Goal: Task Accomplishment & Management: Complete application form

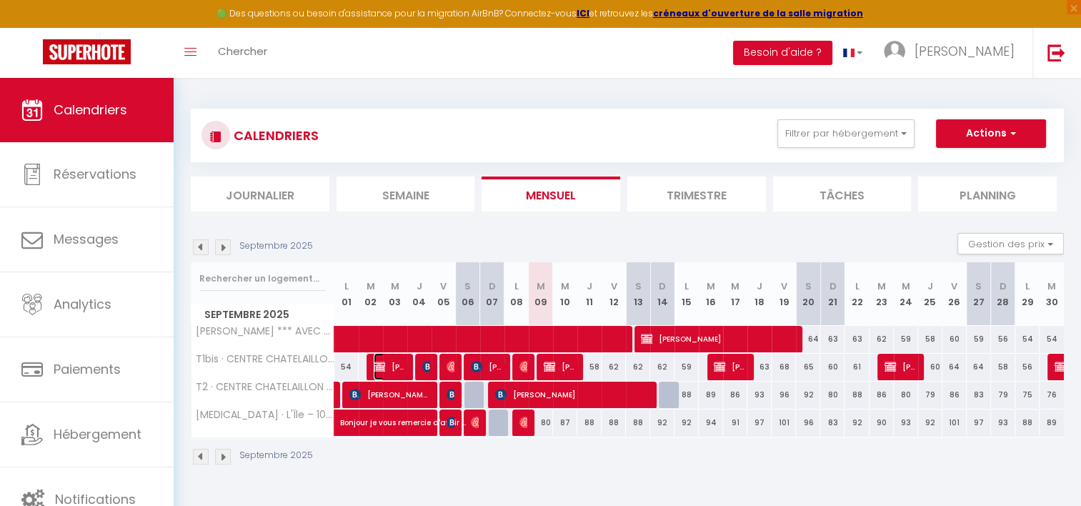
click at [392, 369] on span "[PERSON_NAME]" at bounding box center [390, 366] width 32 height 27
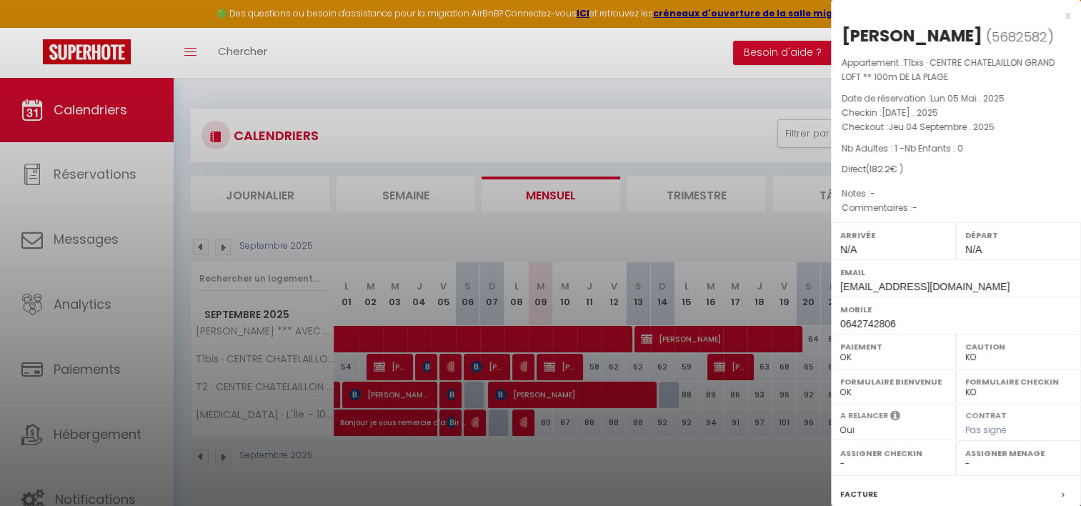
click at [431, 466] on div at bounding box center [540, 253] width 1081 height 506
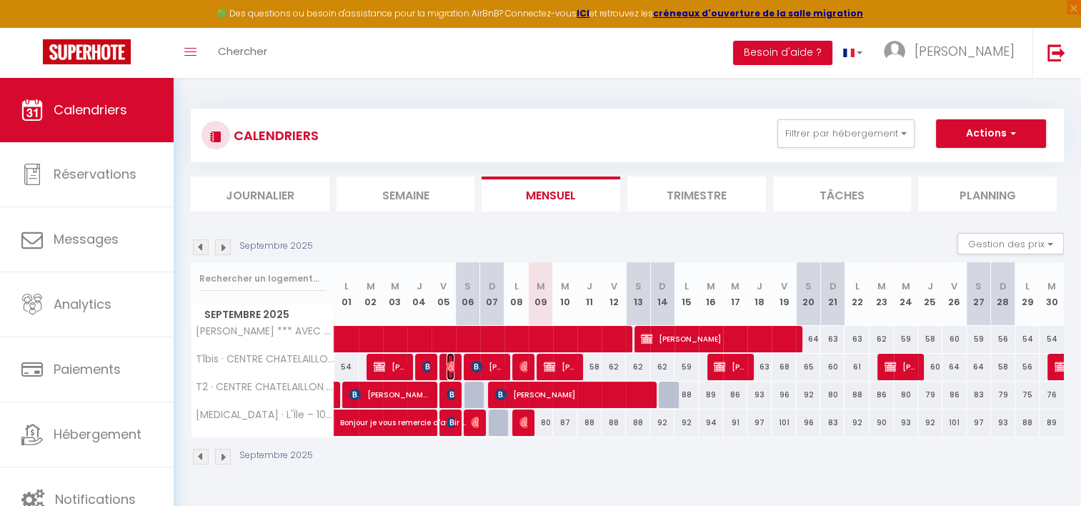
click at [450, 366] on img at bounding box center [452, 366] width 11 height 11
select select "OK"
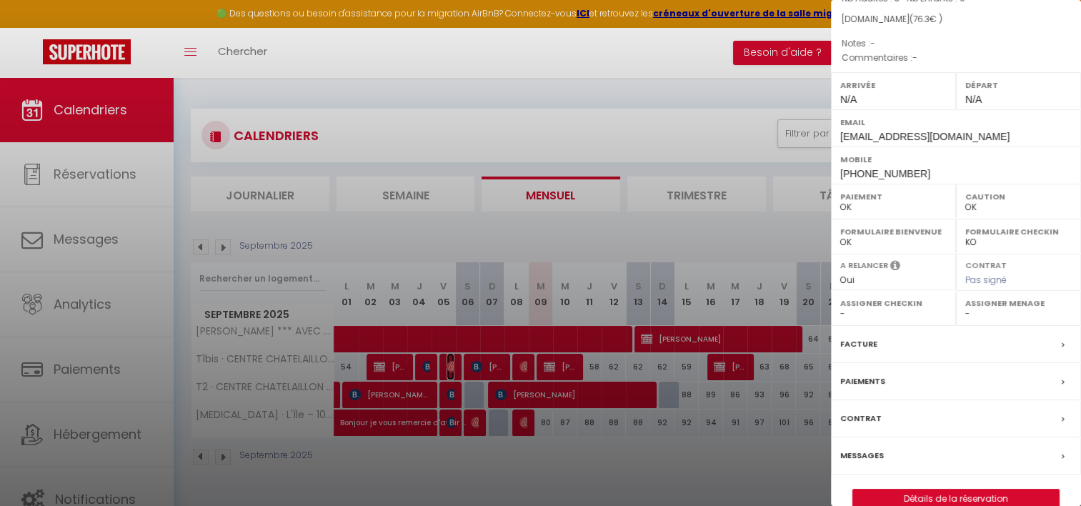
scroll to position [171, 0]
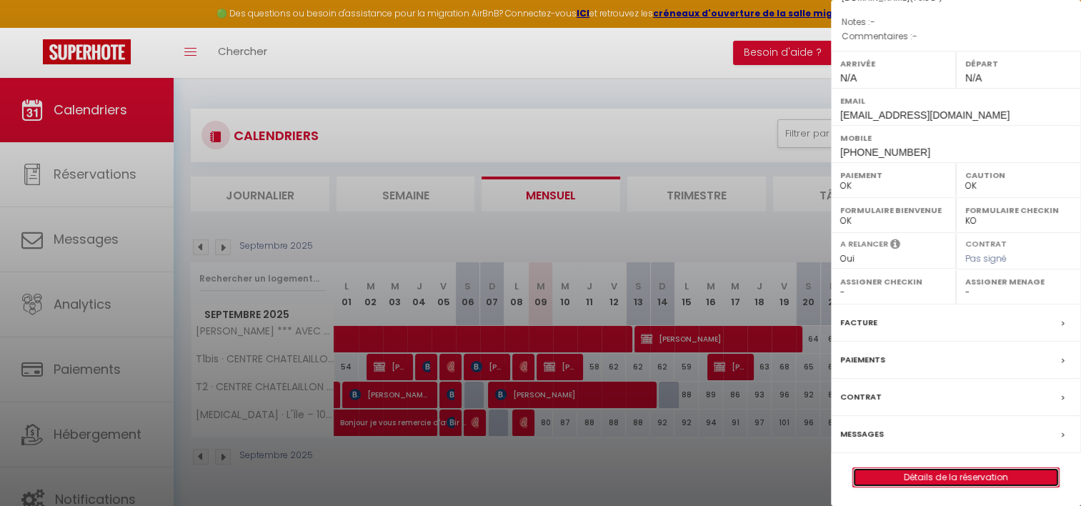
click at [935, 472] on link "Détails de la réservation" at bounding box center [956, 477] width 206 height 19
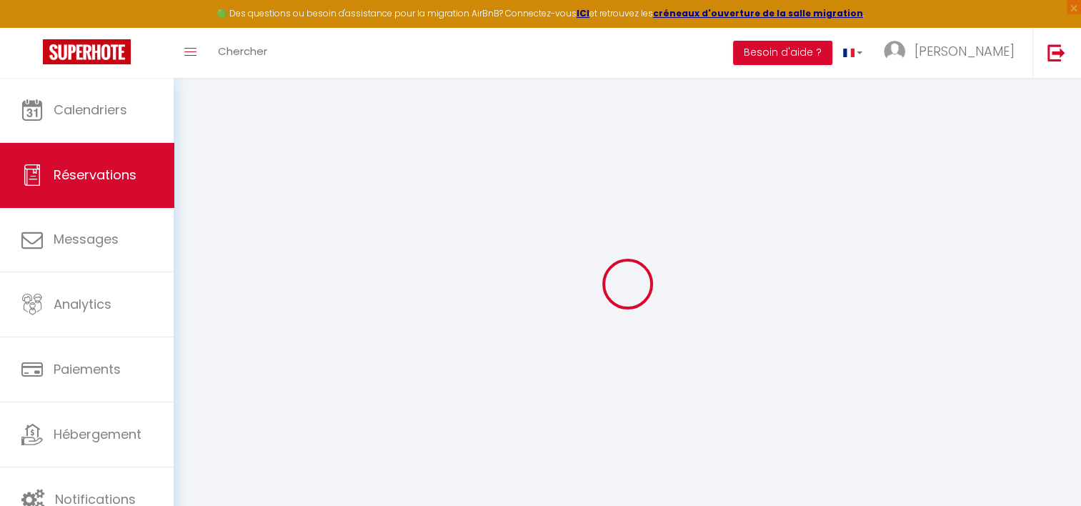
type input "[PERSON_NAME]"
type input "Szeflinski"
type input "[EMAIL_ADDRESS][DOMAIN_NAME]"
type input "[PHONE_NUMBER]"
select select
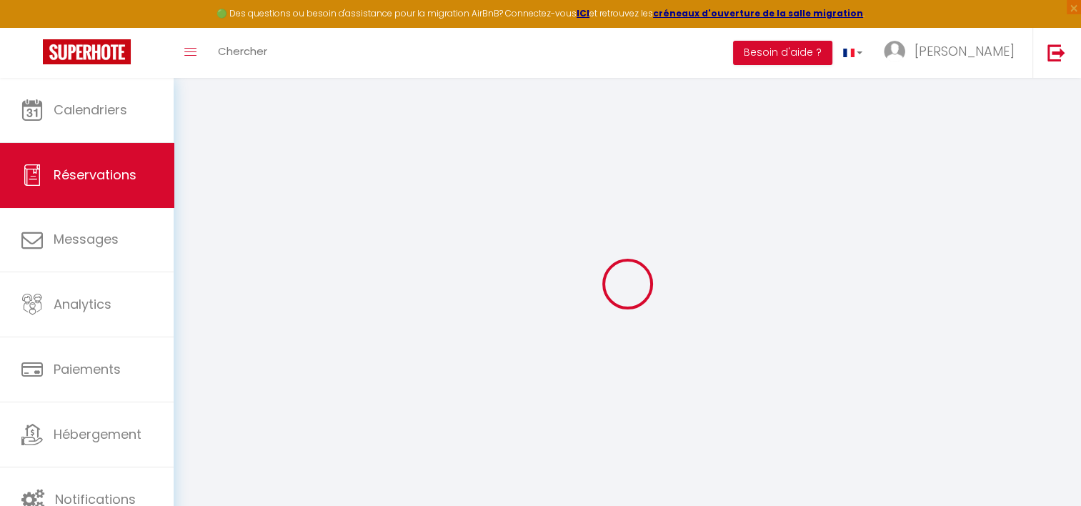
type input "13.139999999999999"
select select "60769"
select select "1"
select select
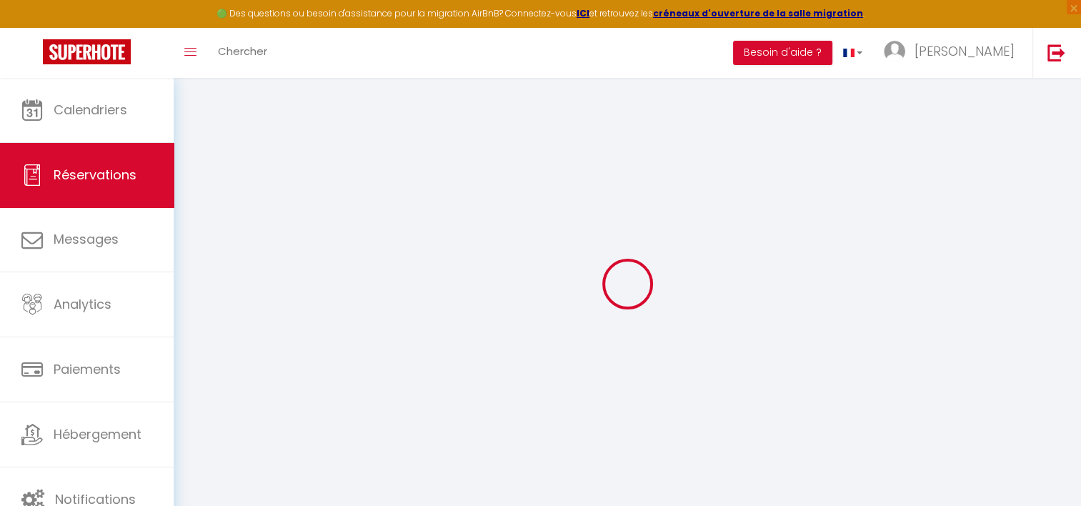
type input "3"
select select "12"
select select
type input "73"
checkbox input "false"
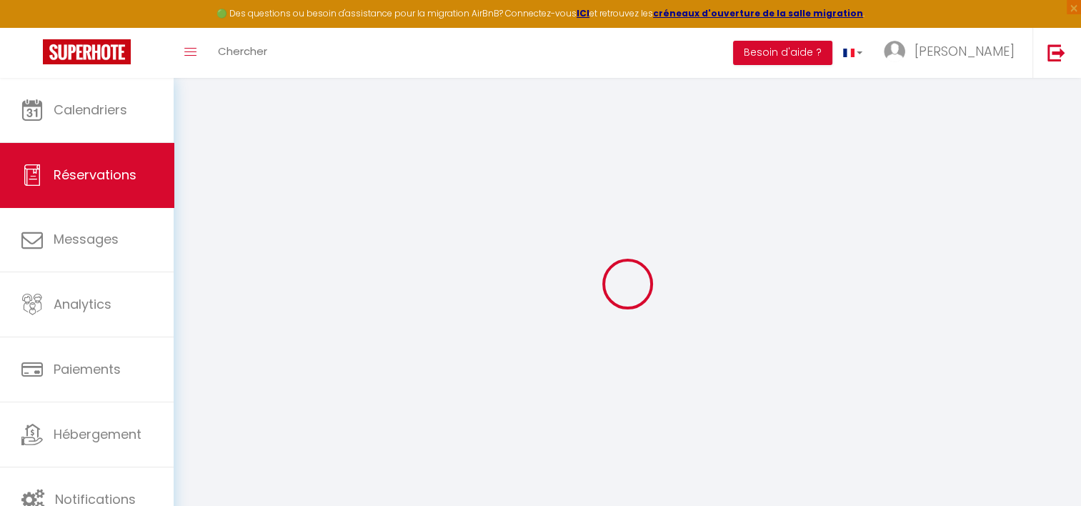
type input "0"
select select "1"
type input "0"
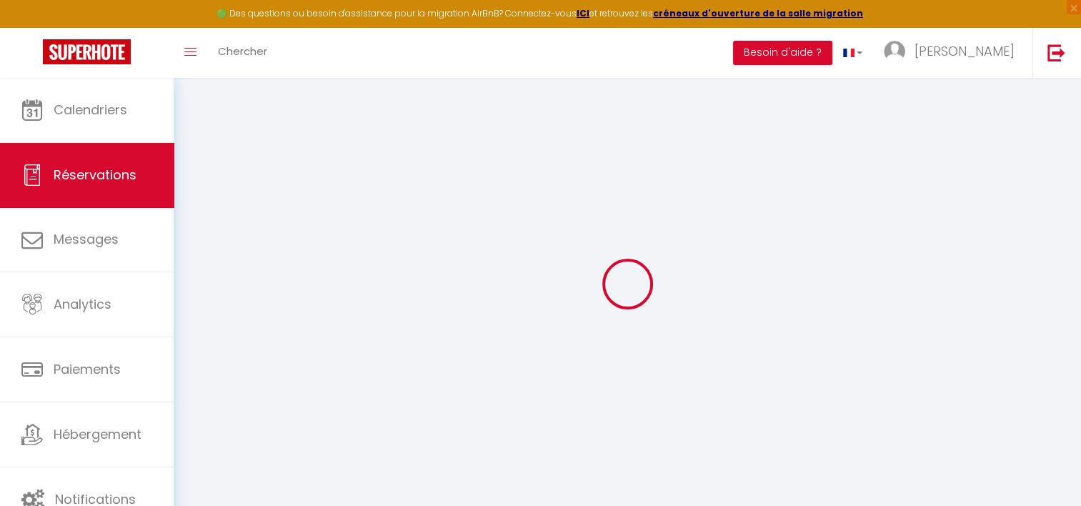
select select
select select "15"
checkbox input "false"
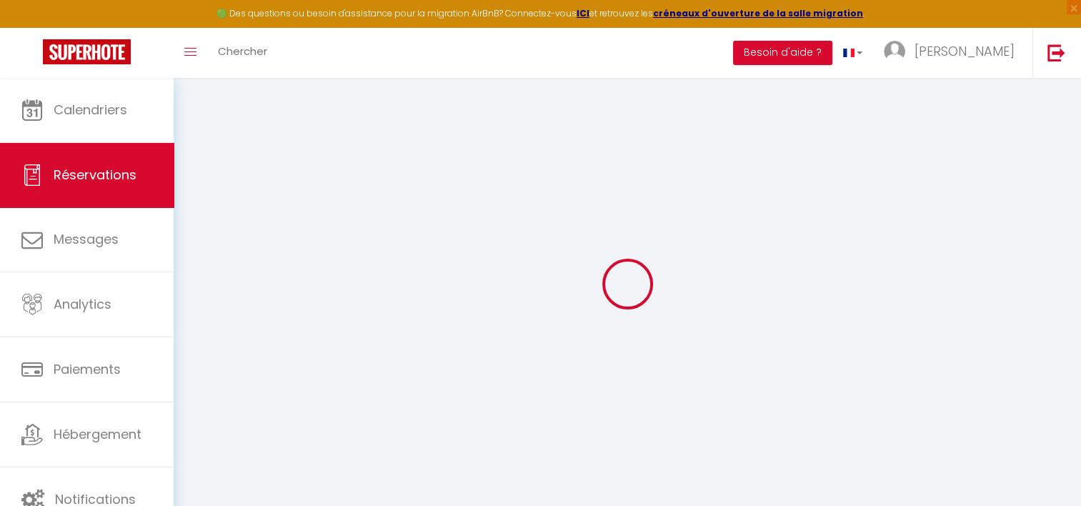
select select
checkbox input "false"
select select
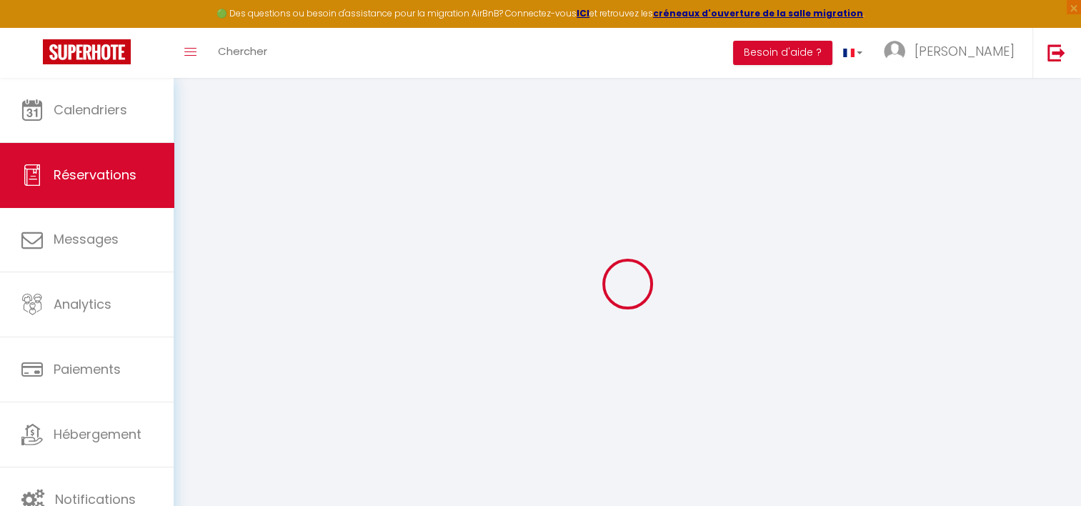
select select
checkbox input "false"
select select
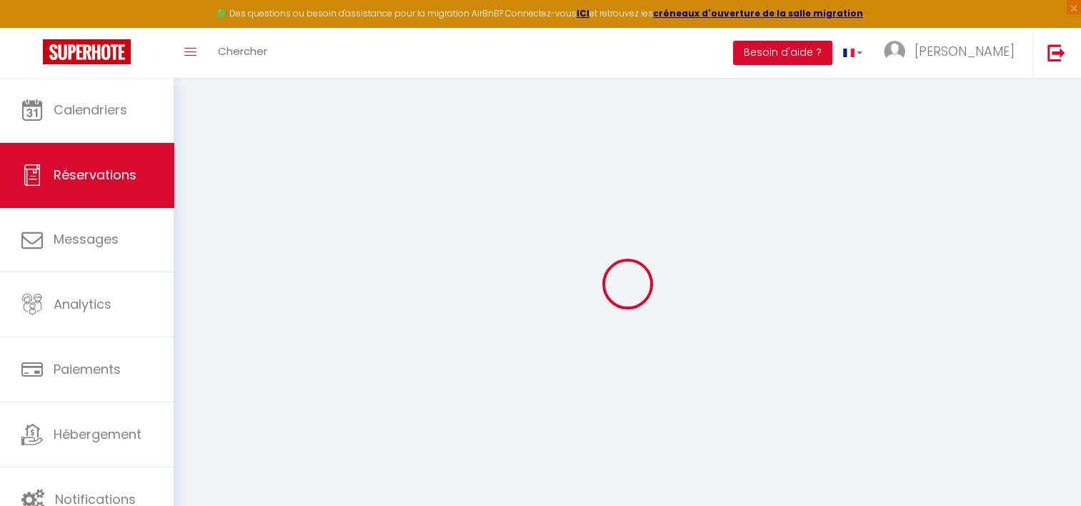
select select
checkbox input "false"
select select
type input "3.3"
select select
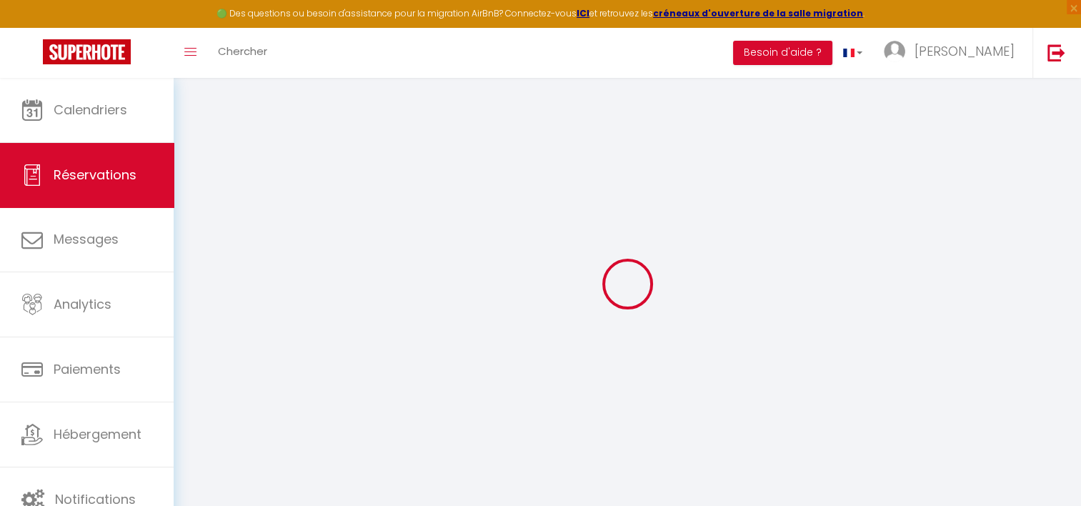
select select
checkbox input "false"
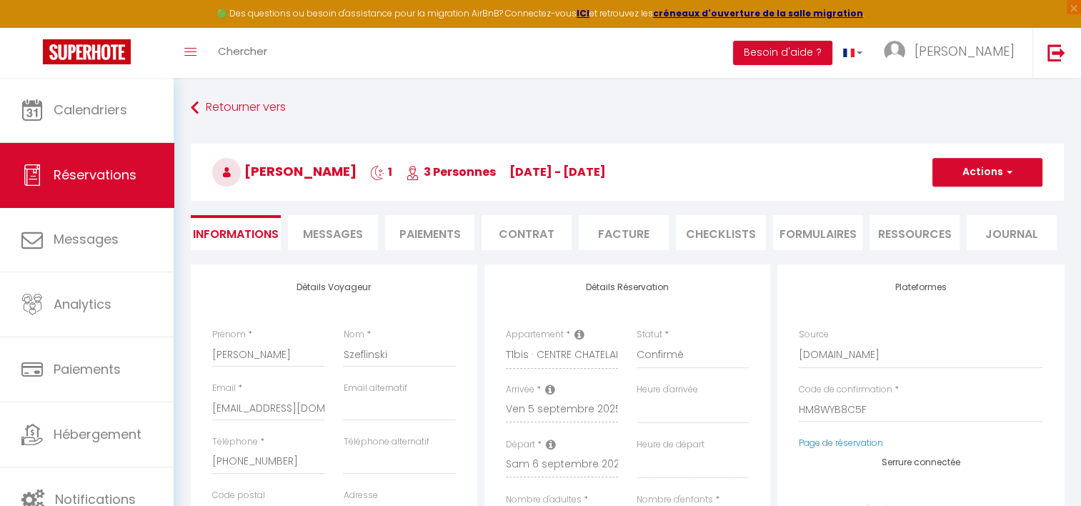
select select
checkbox input "false"
select select
drag, startPoint x: 358, startPoint y: 235, endPoint x: 371, endPoint y: 239, distance: 14.2
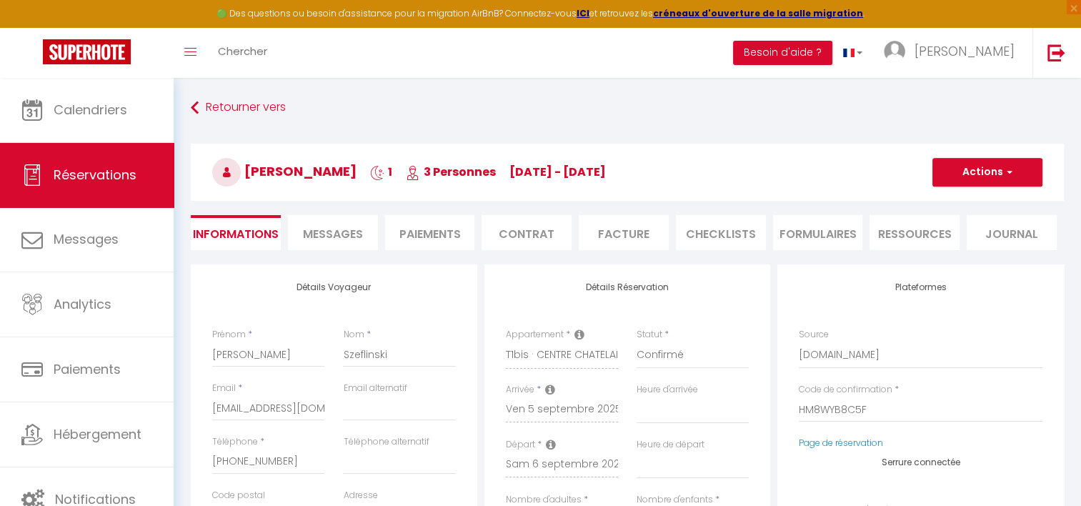
click at [358, 234] on span "Messages" at bounding box center [333, 234] width 60 height 16
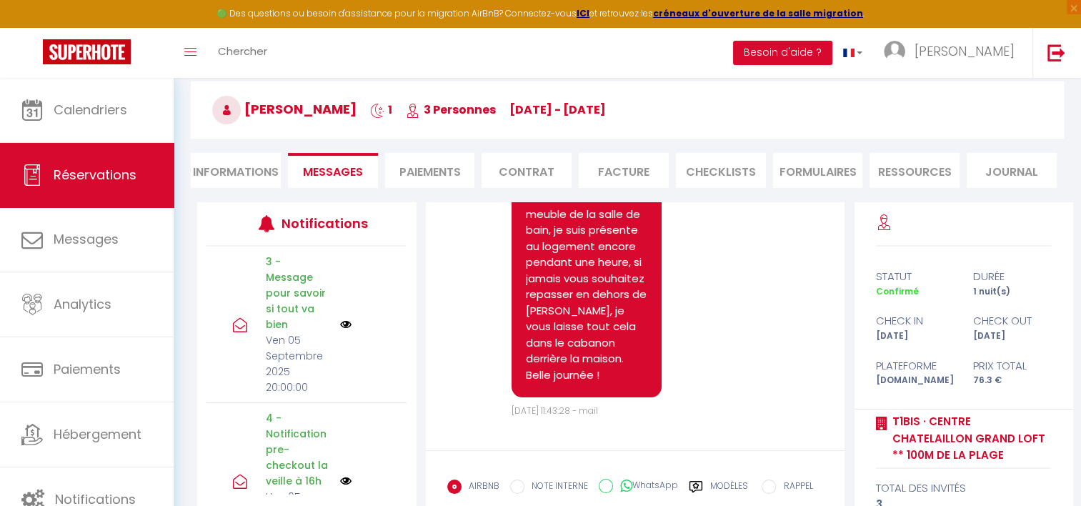
scroll to position [150, 0]
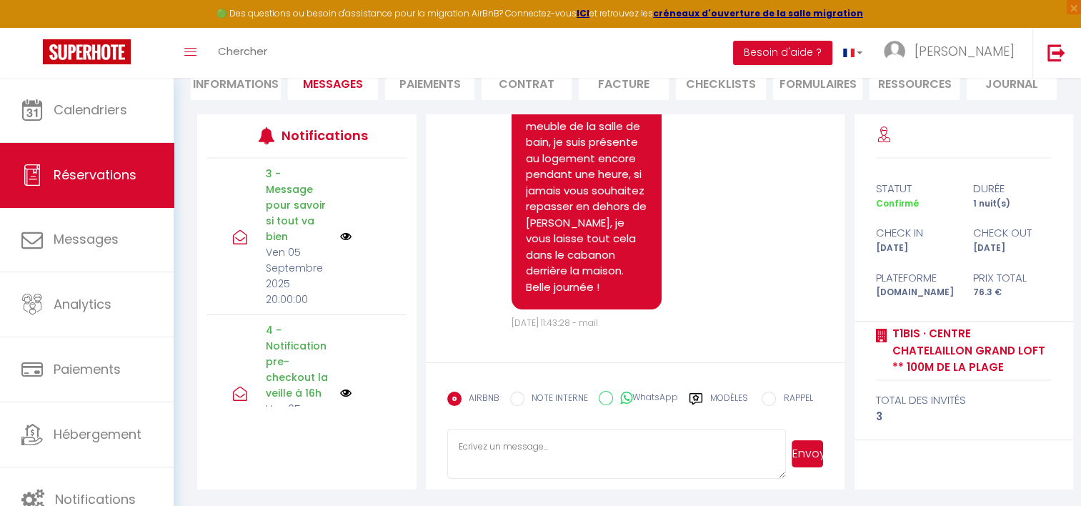
click at [240, 83] on li "Informations" at bounding box center [236, 82] width 90 height 35
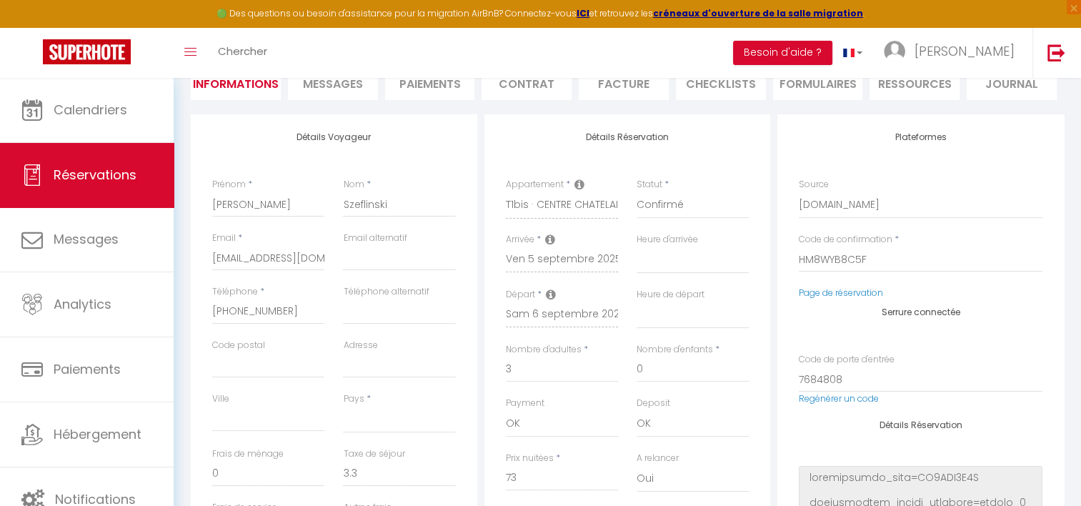
select select
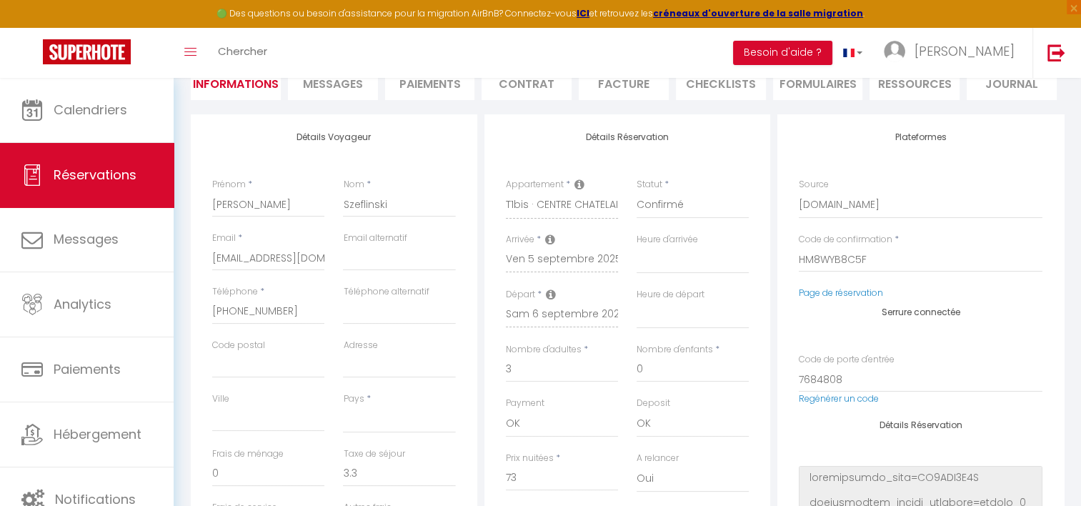
select select
checkbox input "false"
select select
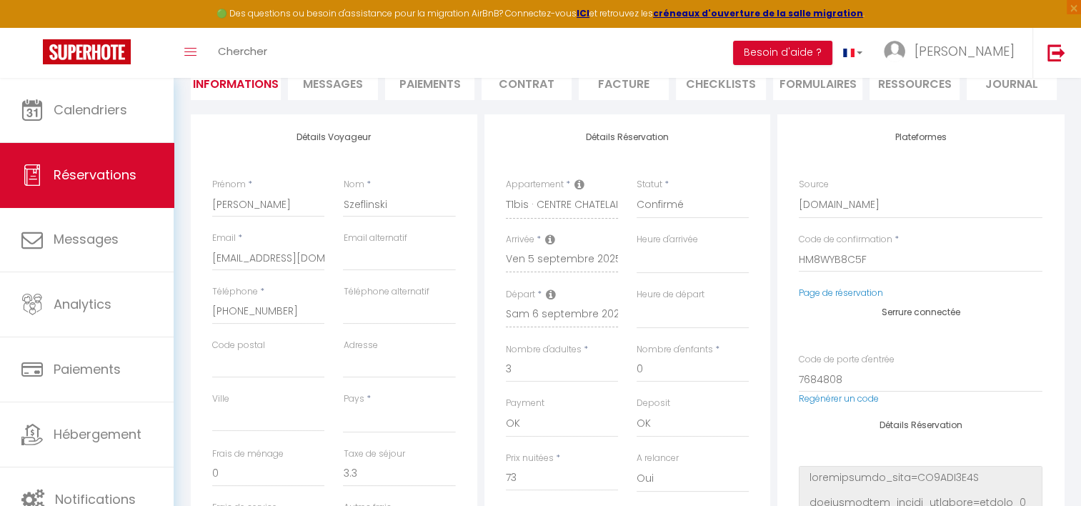
checkbox input "false"
select select
checkbox input "false"
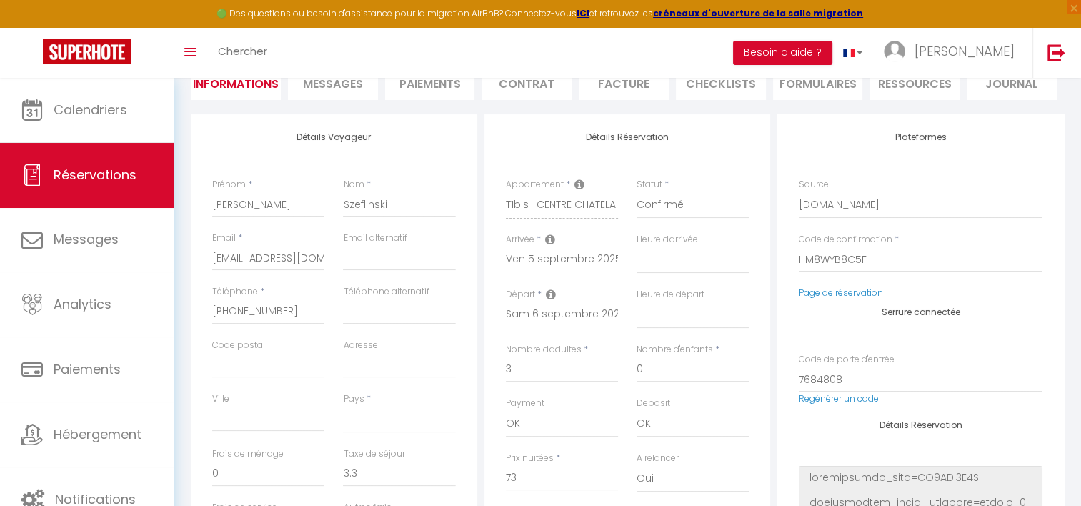
select select
checkbox input "false"
select select
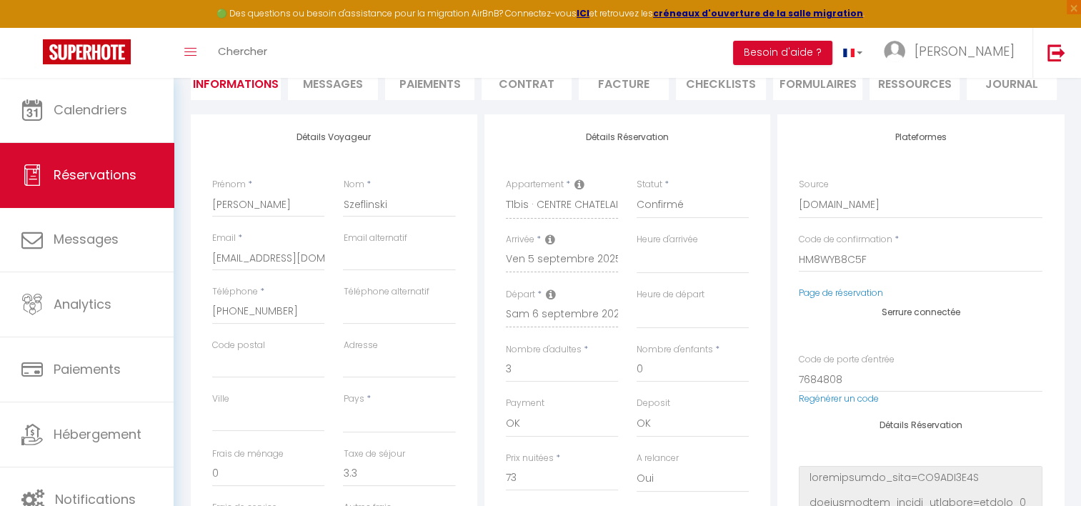
select select
checkbox input "false"
select select
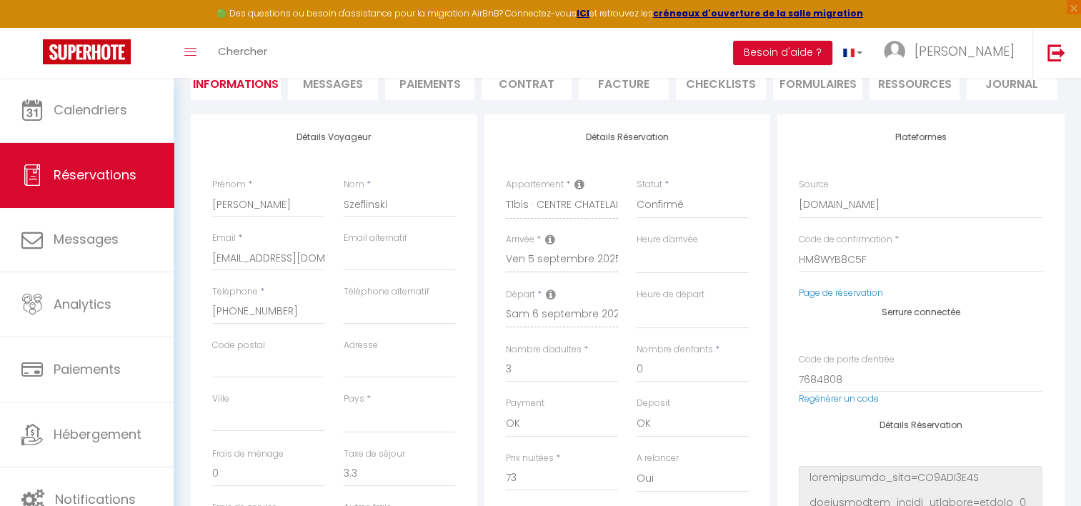
select select
checkbox input "false"
select select
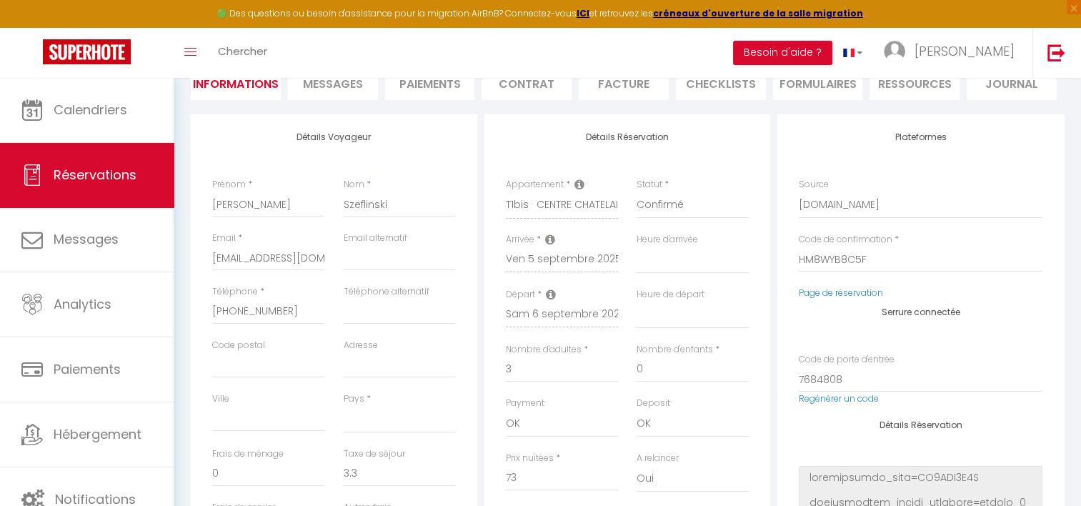
checkbox input "false"
select select
checkbox input "false"
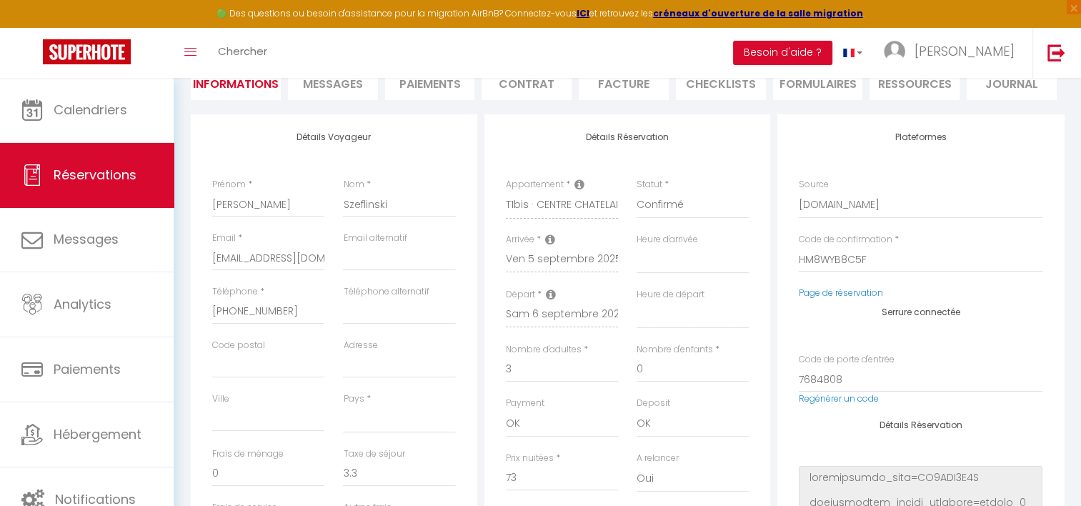
select select
checkbox input "false"
select select
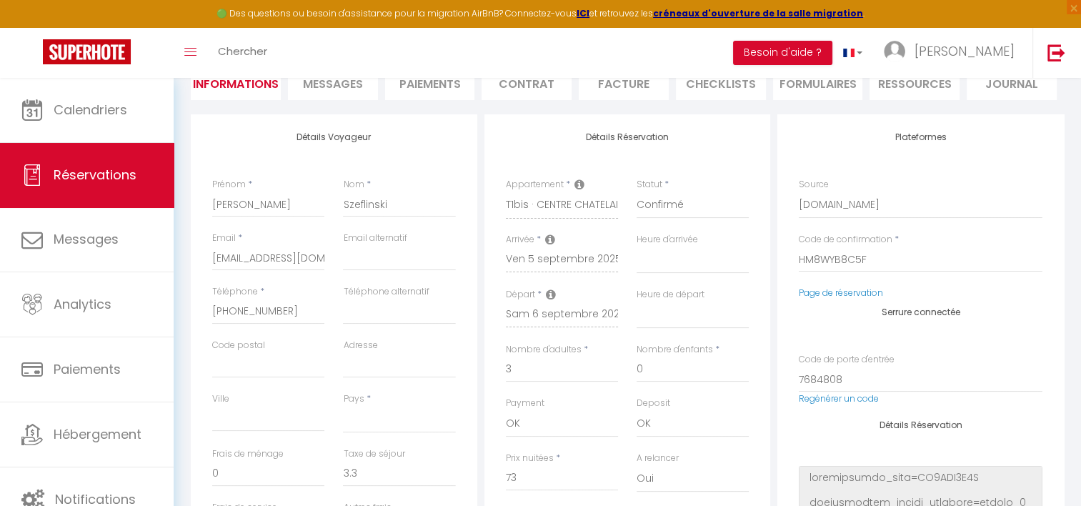
select select
checkbox input "false"
select select
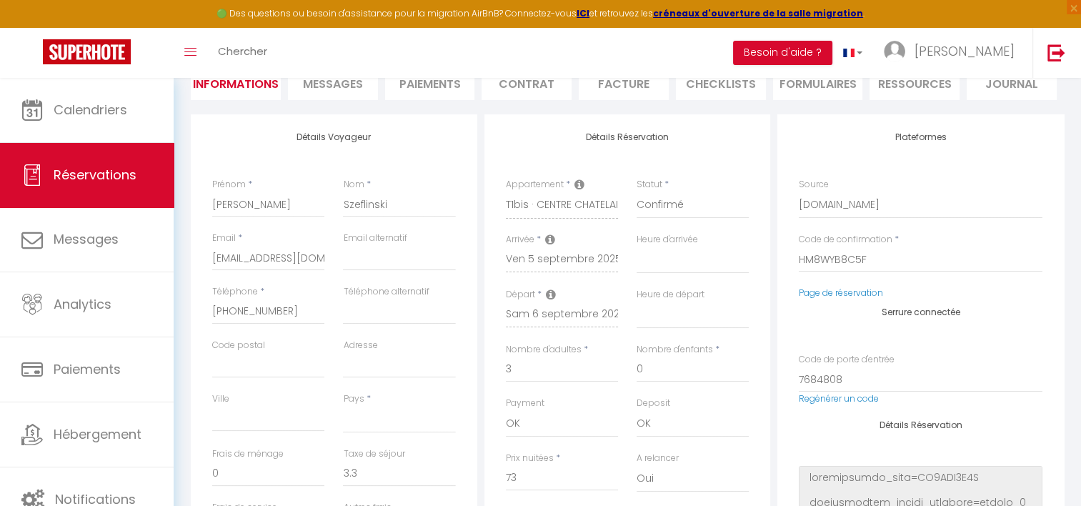
select select
checkbox input "false"
select select
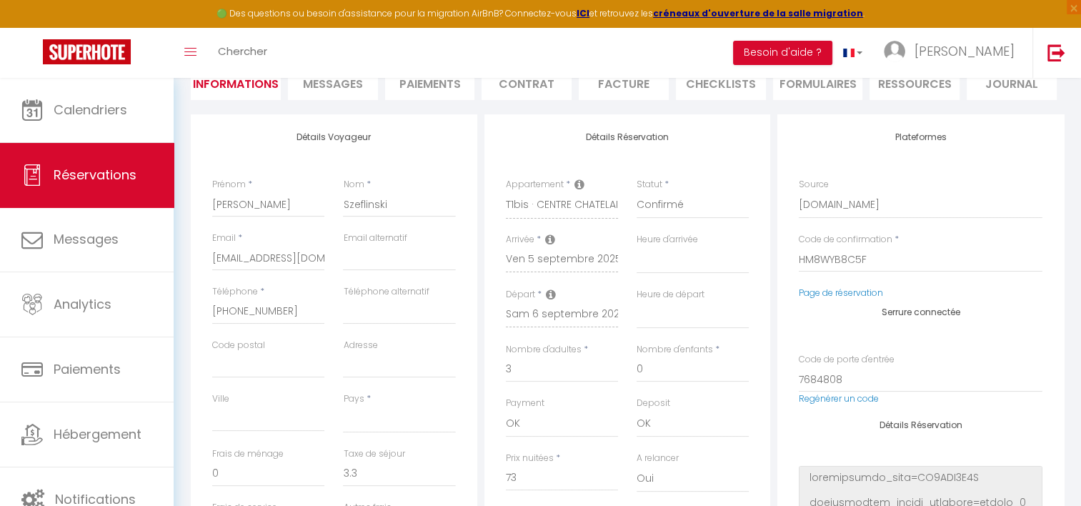
checkbox input "false"
select select
checkbox input "false"
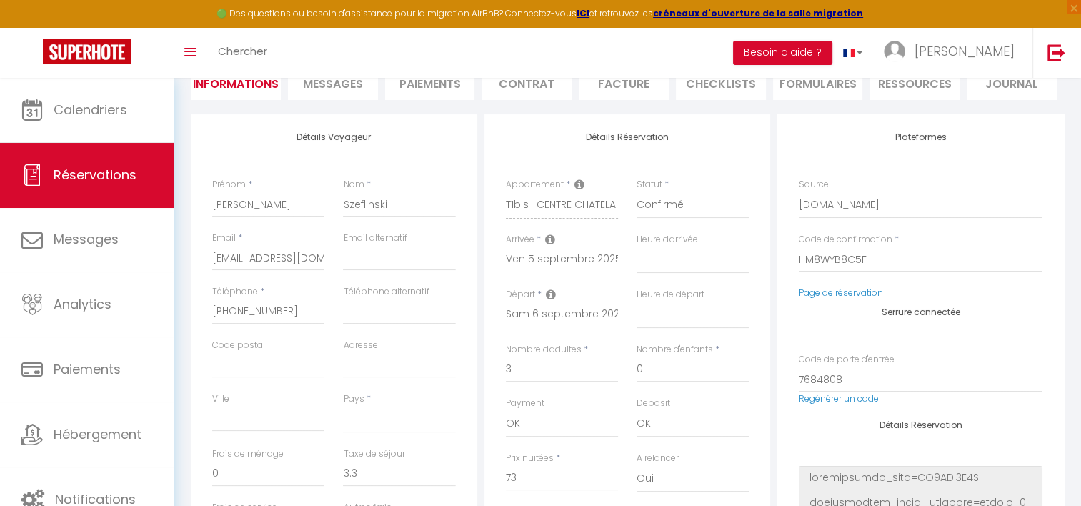
select select
checkbox input "false"
select select
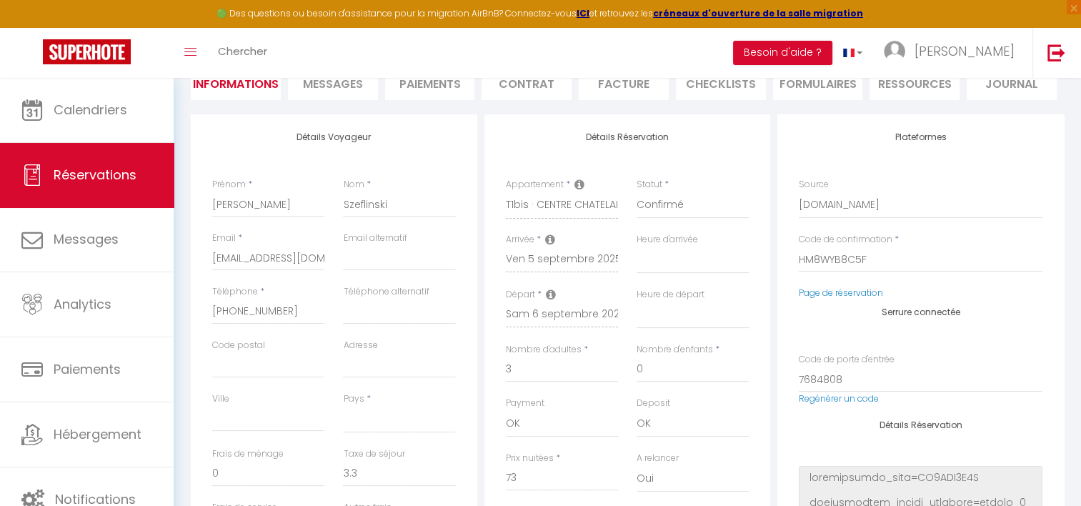
select select
checkbox input "false"
select select
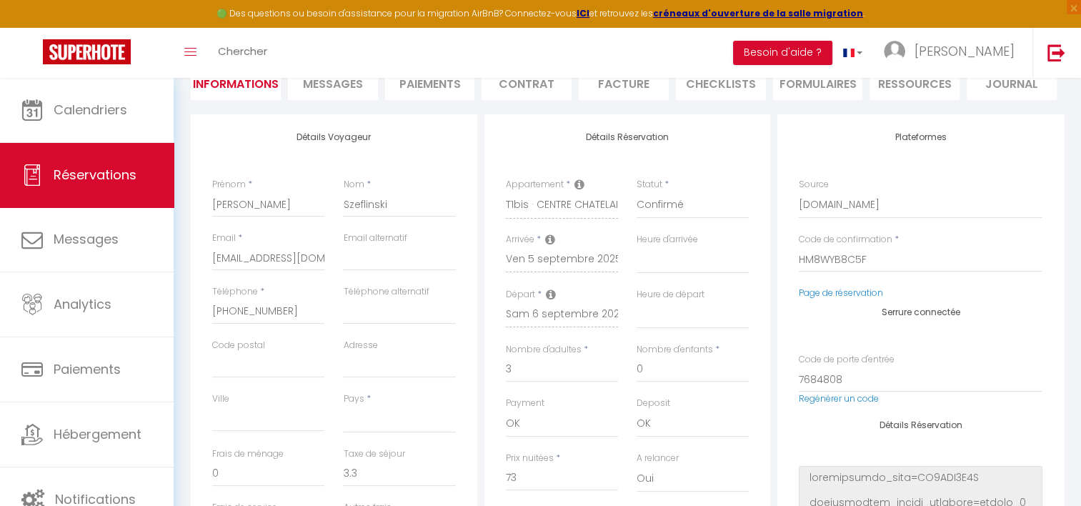
select select
checkbox input "false"
select select
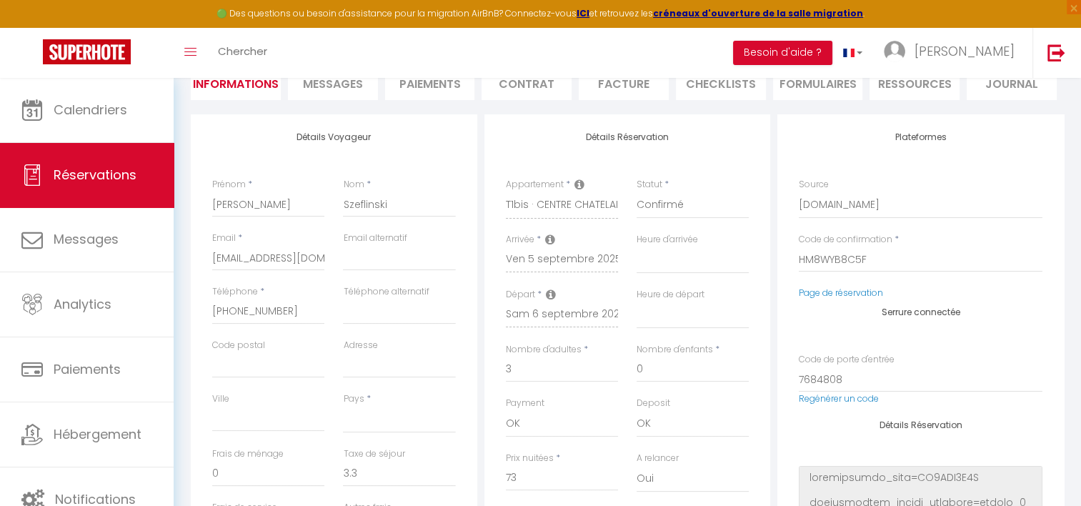
checkbox input "false"
select select
checkbox input "false"
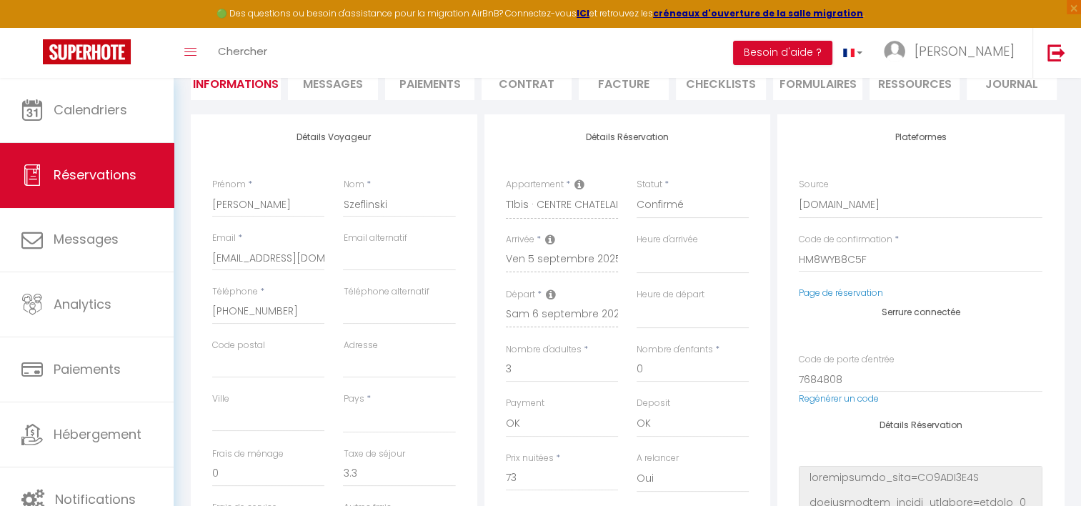
select select
checkbox input "false"
select select
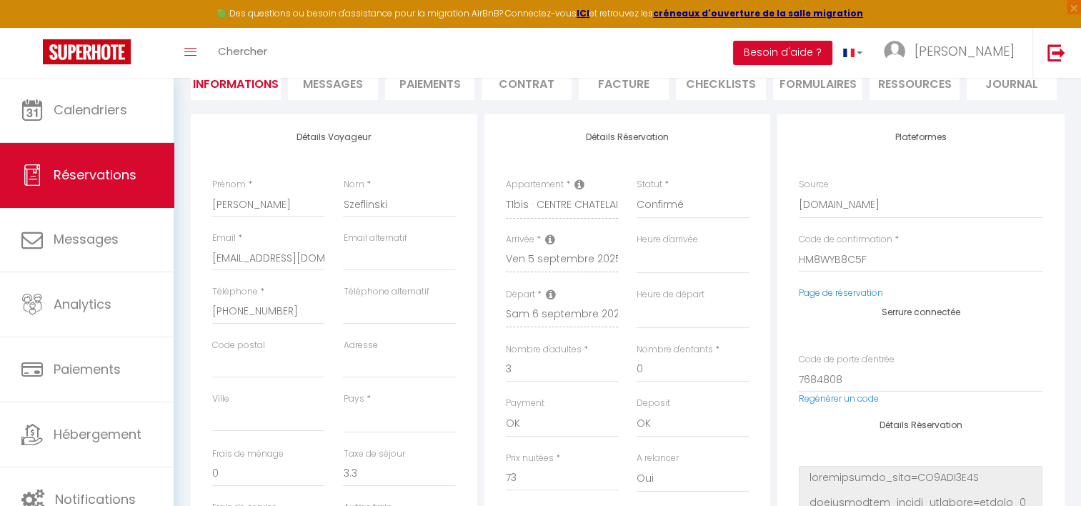
select select
checkbox input "false"
select select
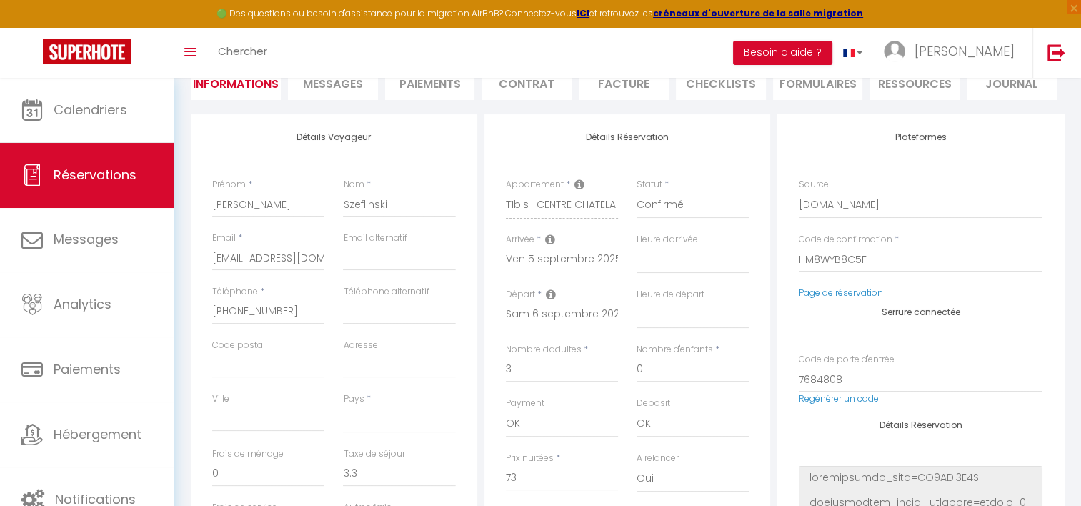
select select
checkbox input "false"
select select
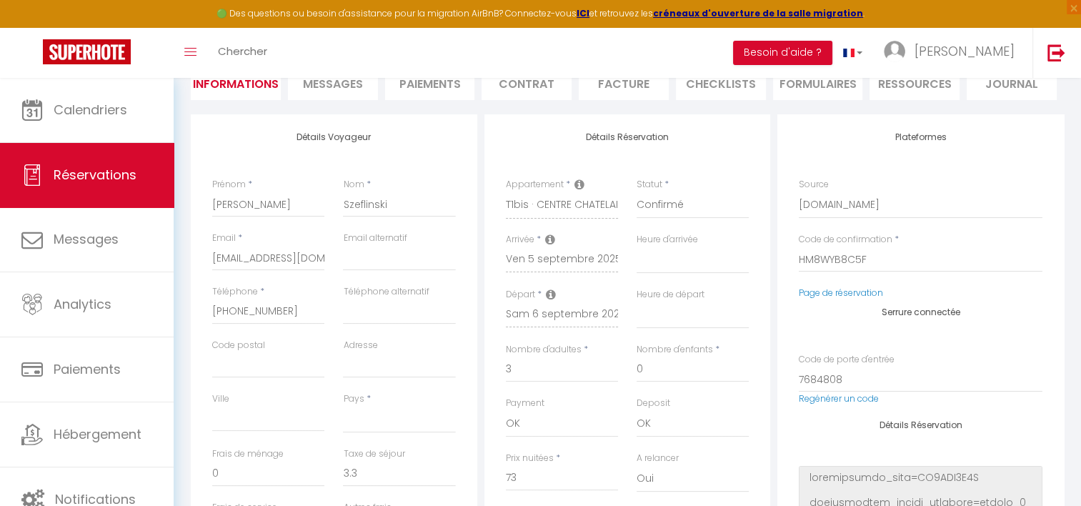
checkbox input "false"
select select
checkbox input "false"
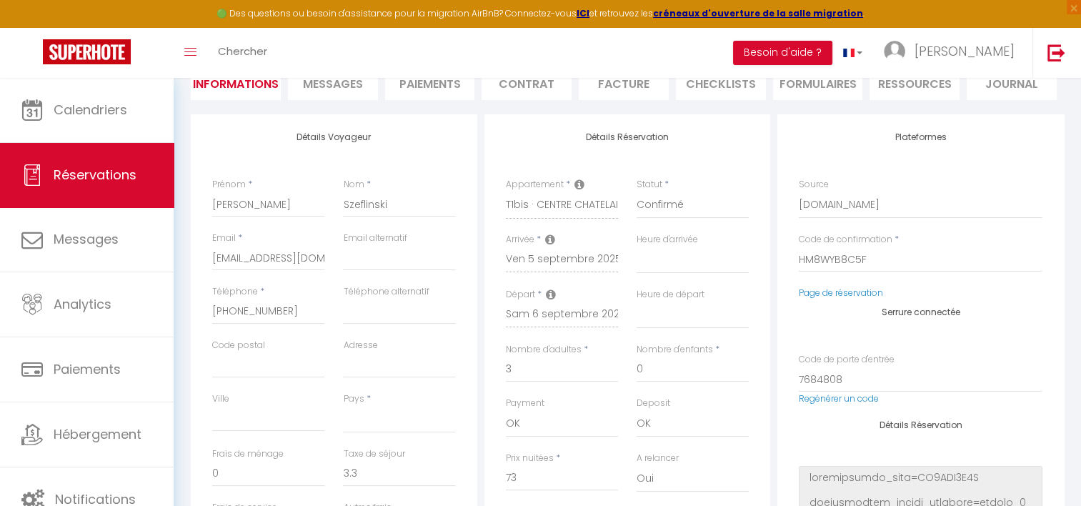
select select
checkbox input "false"
select select
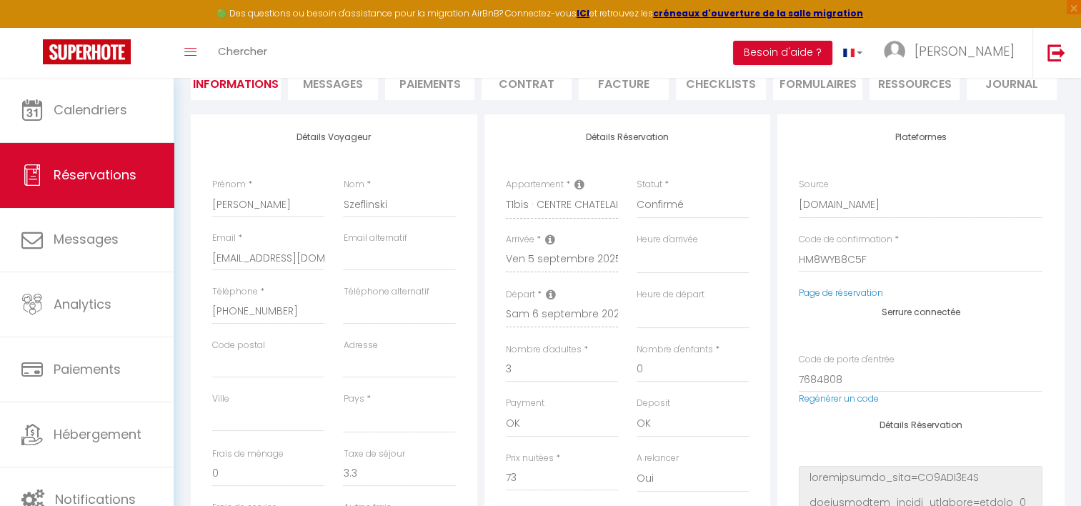
select select
checkbox input "false"
select select
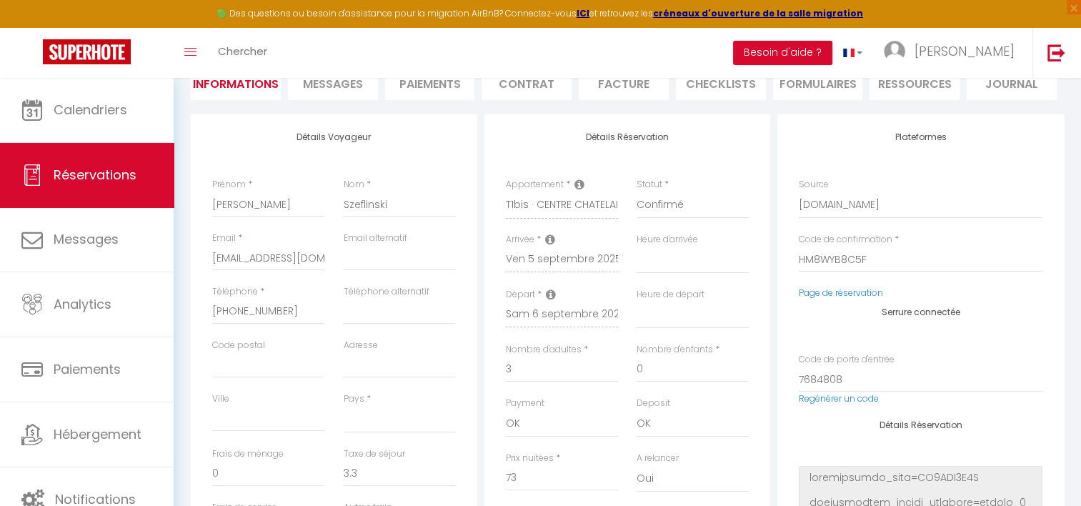
select select
checkbox input "false"
select select
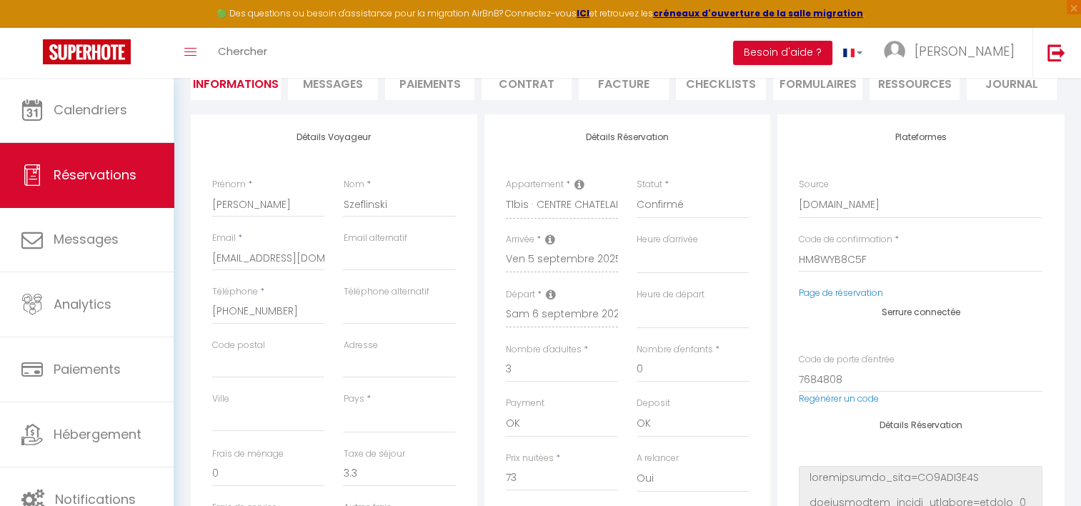
checkbox input "false"
select select
checkbox input "false"
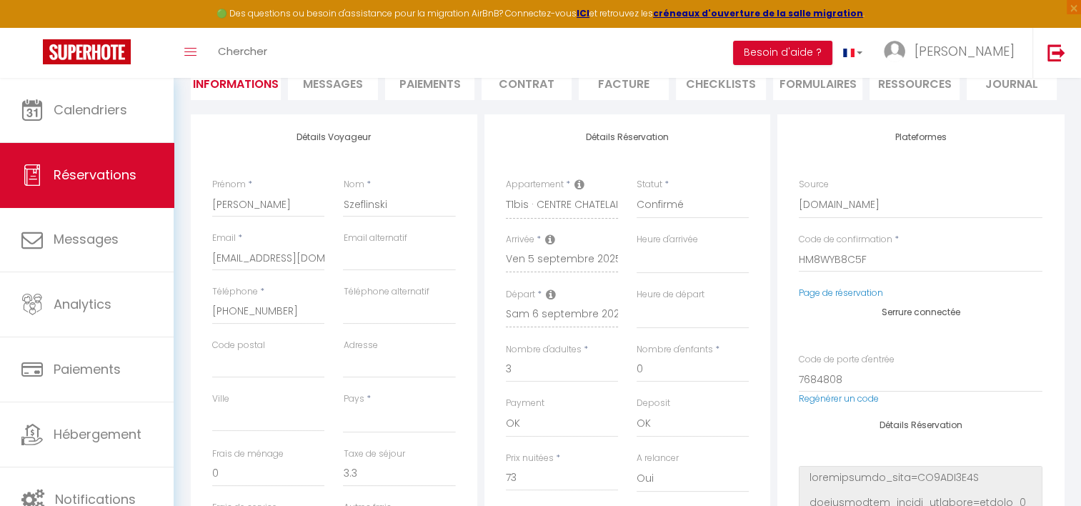
select select
checkbox input "false"
select select
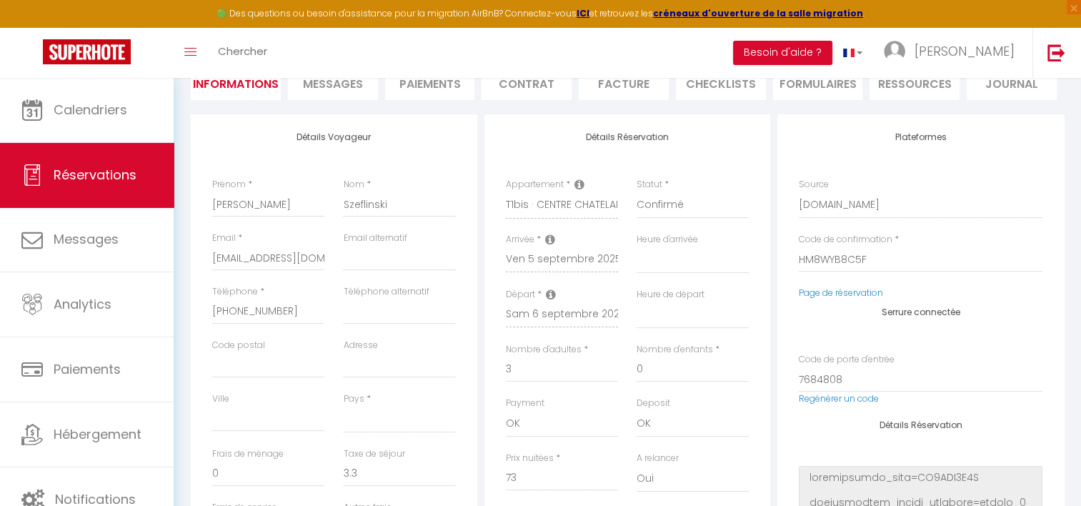
select select
checkbox input "false"
select select
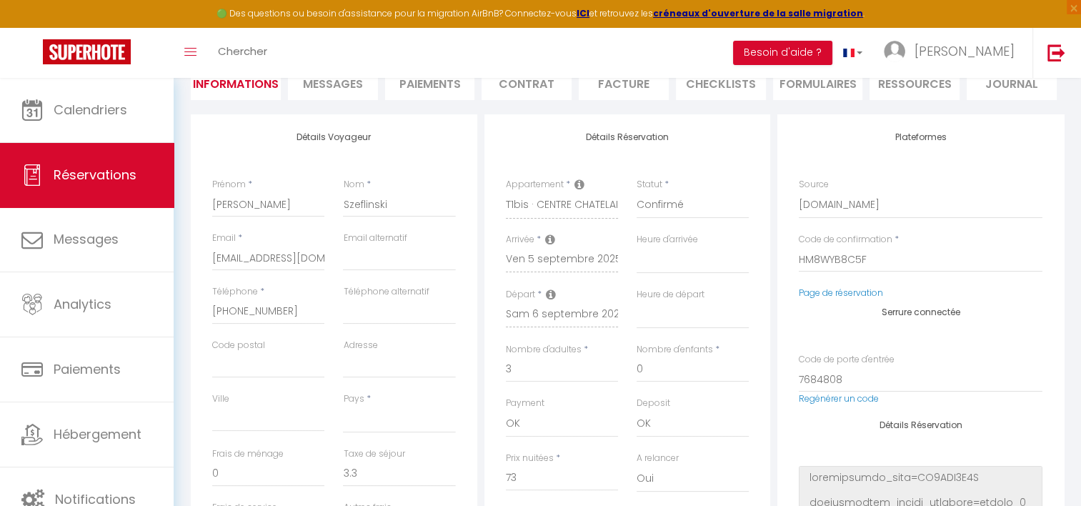
select select
checkbox input "false"
select select
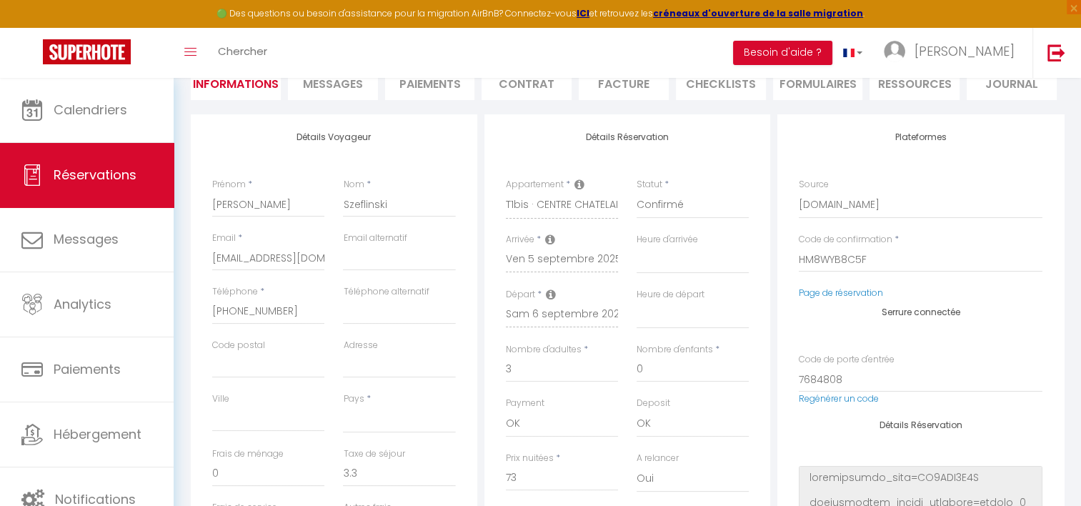
checkbox input "false"
select select
checkbox input "false"
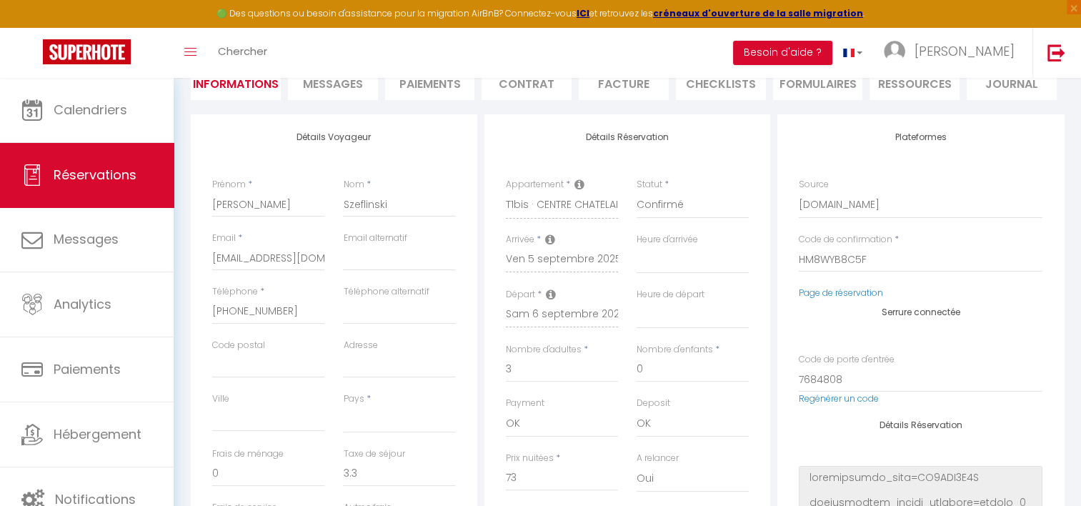
select select
checkbox input "false"
select select
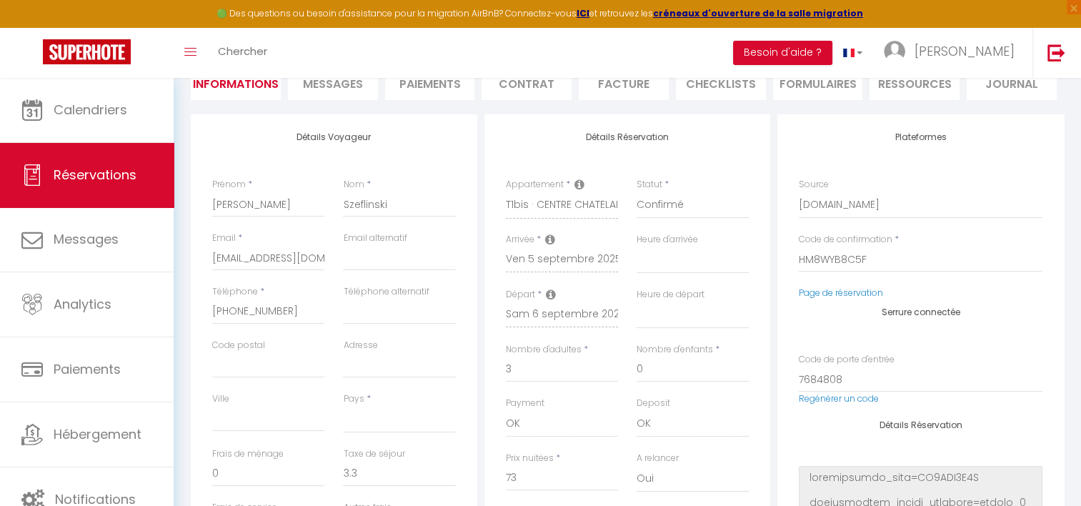
select select
checkbox input "false"
select select
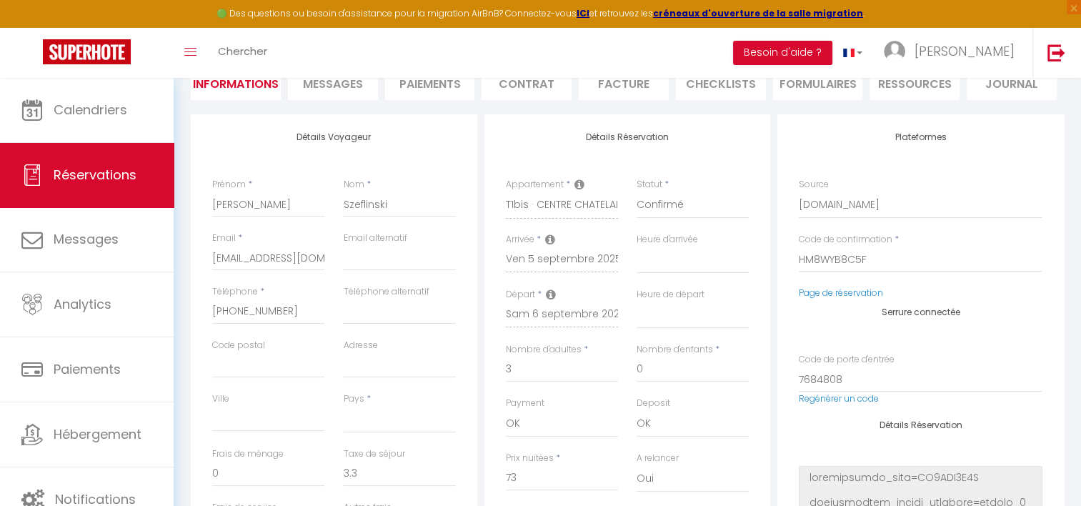
select select
checkbox input "false"
select select
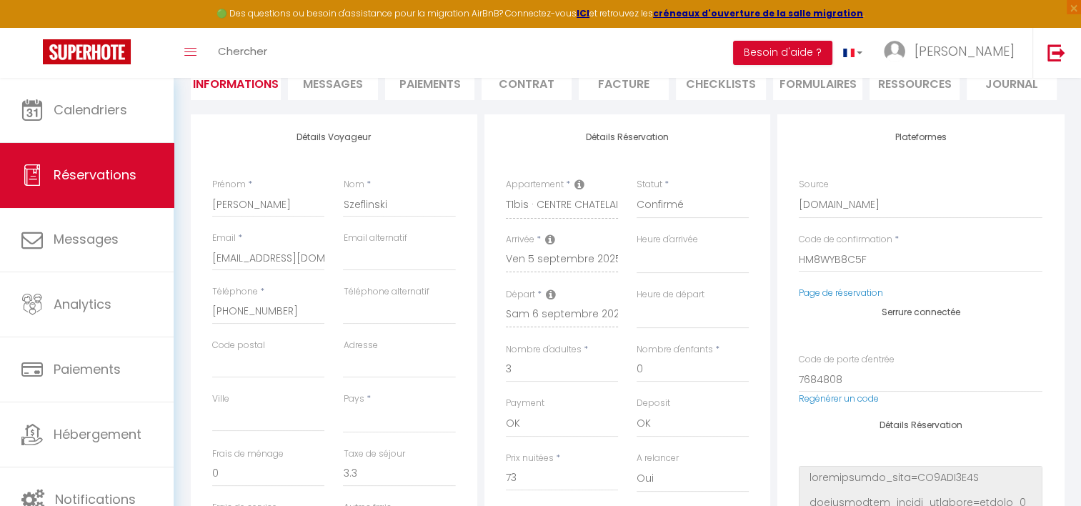
checkbox input "false"
select select
